Goal: Information Seeking & Learning: Learn about a topic

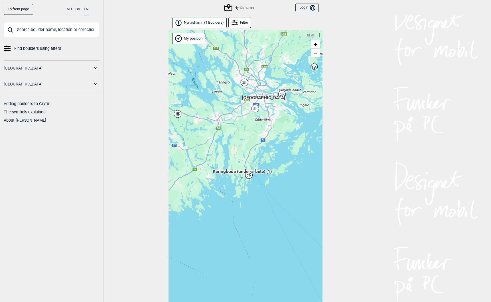
click at [178, 115] on icon at bounding box center [177, 113] width 7 height 7
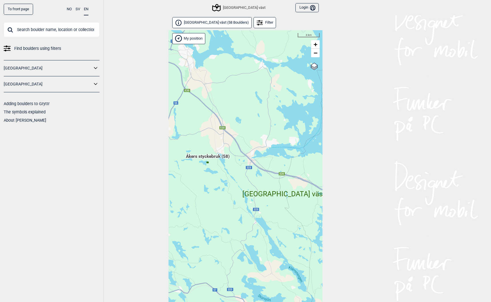
click at [204, 157] on span "Åkers styckebruk (58)" at bounding box center [208, 158] width 44 height 11
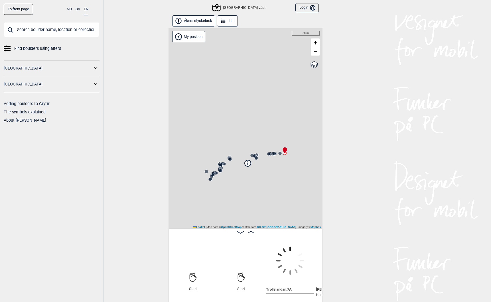
scroll to position [0, 44]
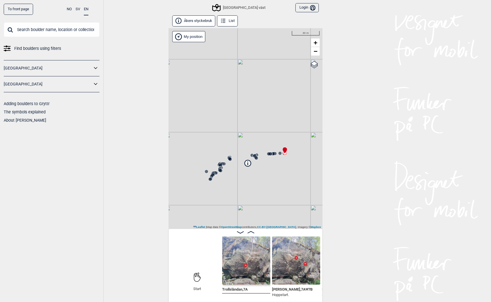
click at [18, 24] on input "text" at bounding box center [52, 29] width 96 height 15
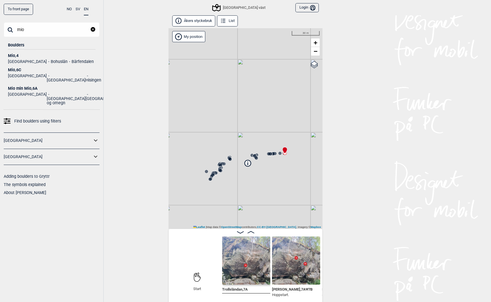
type input "mio"
click at [11, 68] on div "Mio , 6C" at bounding box center [51, 70] width 87 height 4
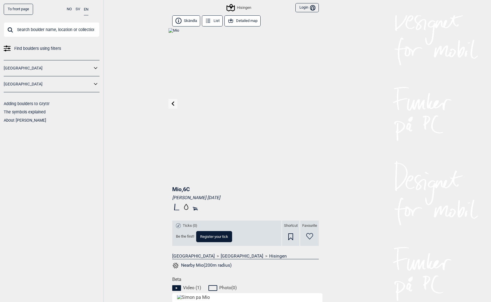
click at [242, 22] on button "Detailed map" at bounding box center [242, 20] width 36 height 11
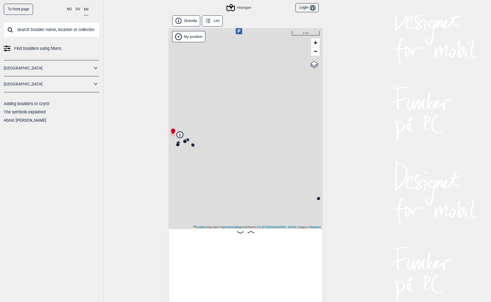
scroll to position [0, 45]
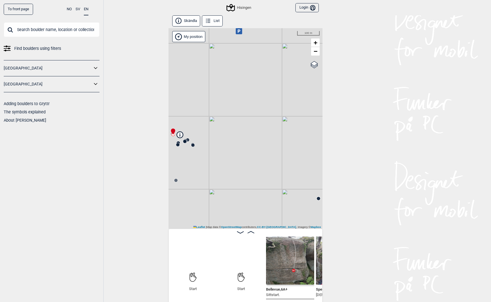
scroll to position [0, 45]
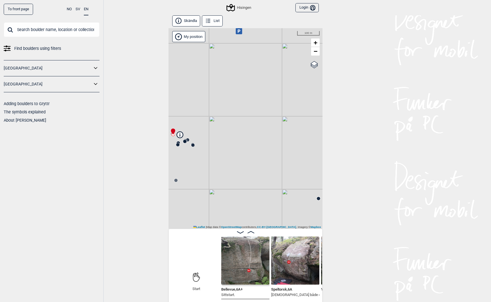
click at [177, 180] on circle at bounding box center [175, 180] width 3 height 3
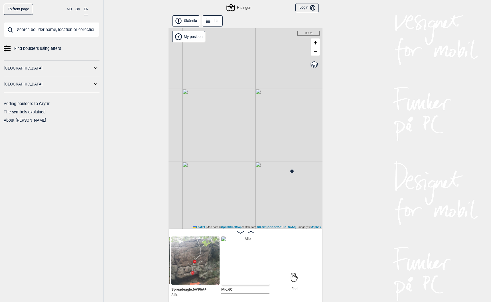
drag, startPoint x: 286, startPoint y: 176, endPoint x: 244, endPoint y: 147, distance: 51.4
click at [244, 147] on div "Hisingen Brukerens posisjon My position 100 m + − OpenStreetMap Google satellit…" at bounding box center [246, 128] width 154 height 201
click at [289, 169] on circle at bounding box center [288, 168] width 3 height 3
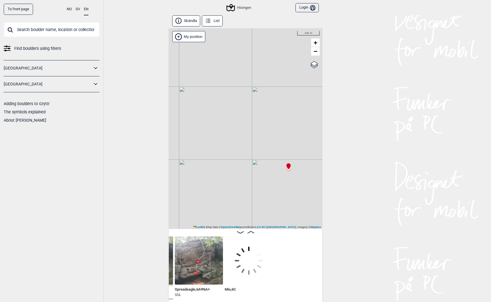
scroll to position [0, 1017]
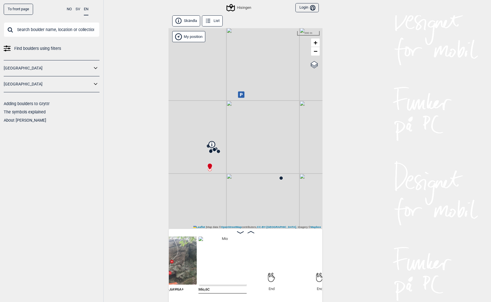
scroll to position [0, 1140]
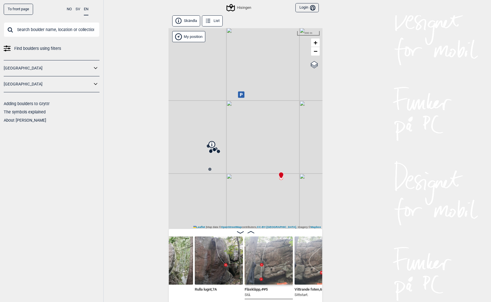
scroll to position [0, 935]
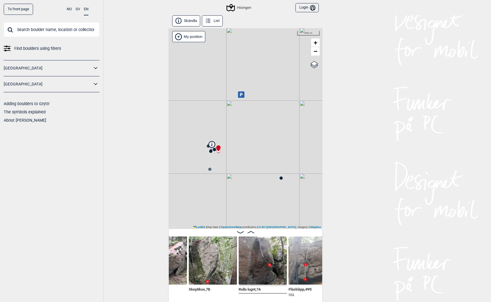
scroll to position [0, 897]
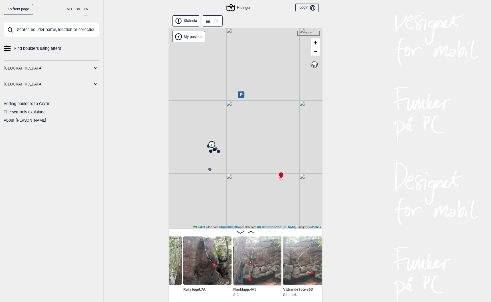
scroll to position [0, 974]
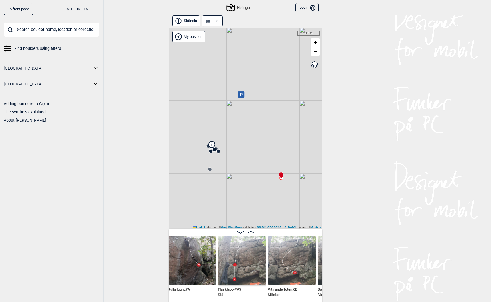
click at [16, 10] on link "To front page" at bounding box center [18, 9] width 29 height 11
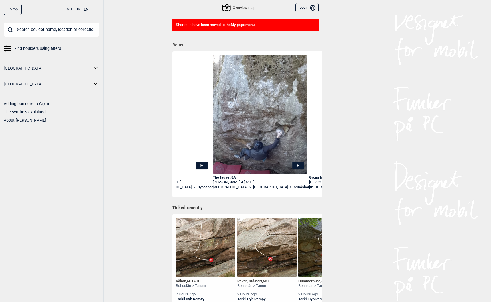
scroll to position [0, 447]
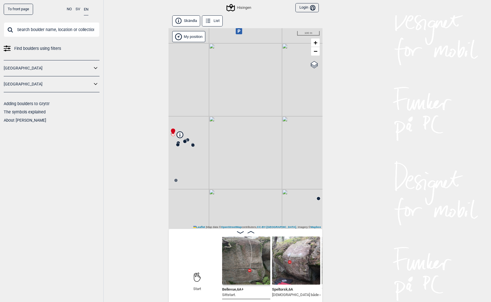
scroll to position [3, 0]
